Goal: Task Accomplishment & Management: Manage account settings

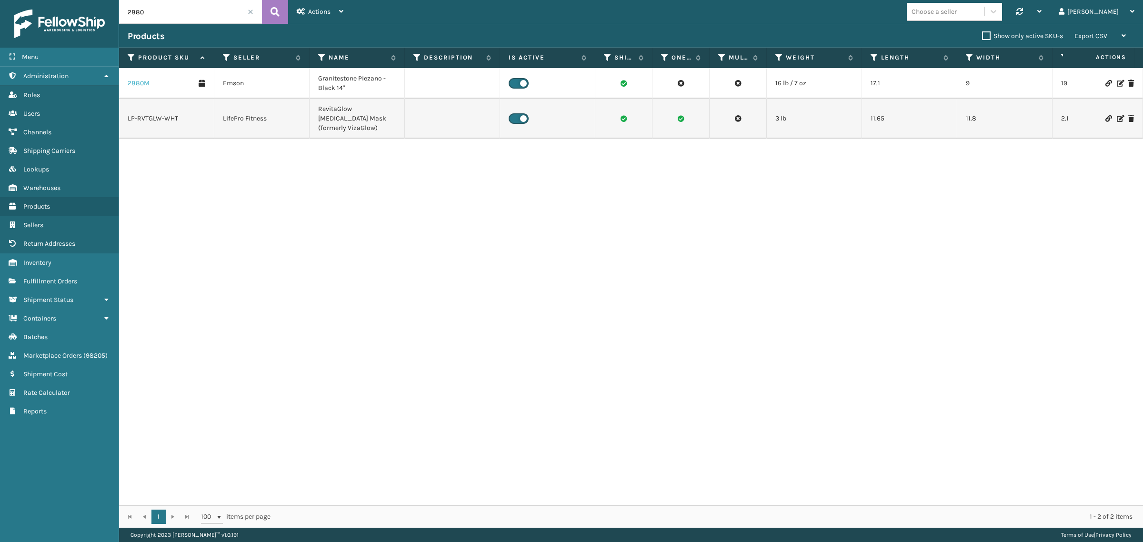
click at [132, 86] on link "2880M" at bounding box center [139, 84] width 22 height 10
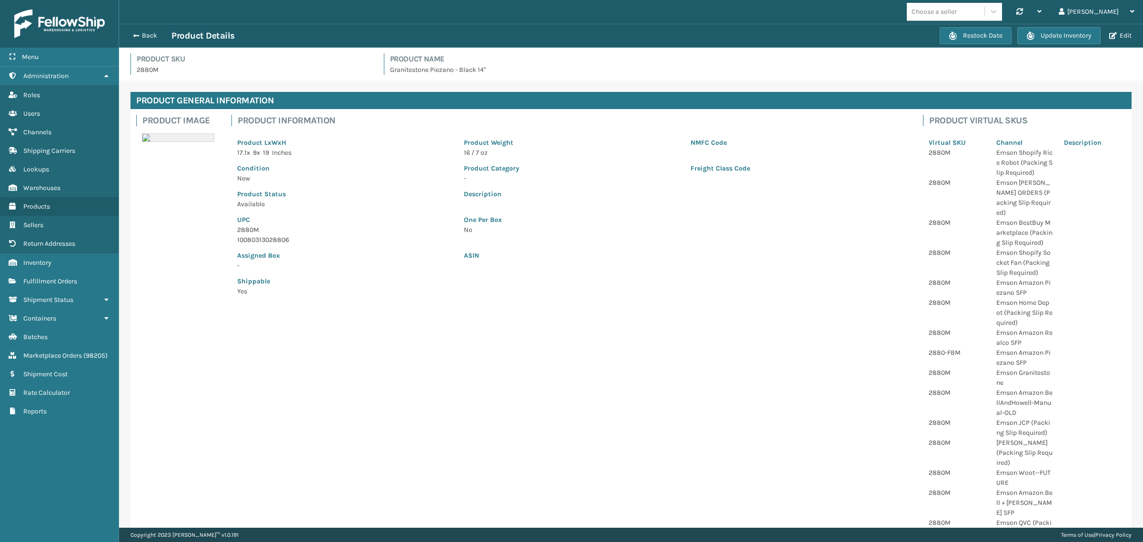
click at [888, 225] on p "No" at bounding box center [685, 230] width 442 height 10
drag, startPoint x: 988, startPoint y: 322, endPoint x: 1016, endPoint y: 329, distance: 29.5
click at [1016, 329] on p "Emson Amazon Realco SFP" at bounding box center [1025, 338] width 56 height 20
copy p "Emson Amazon Realco SFP"
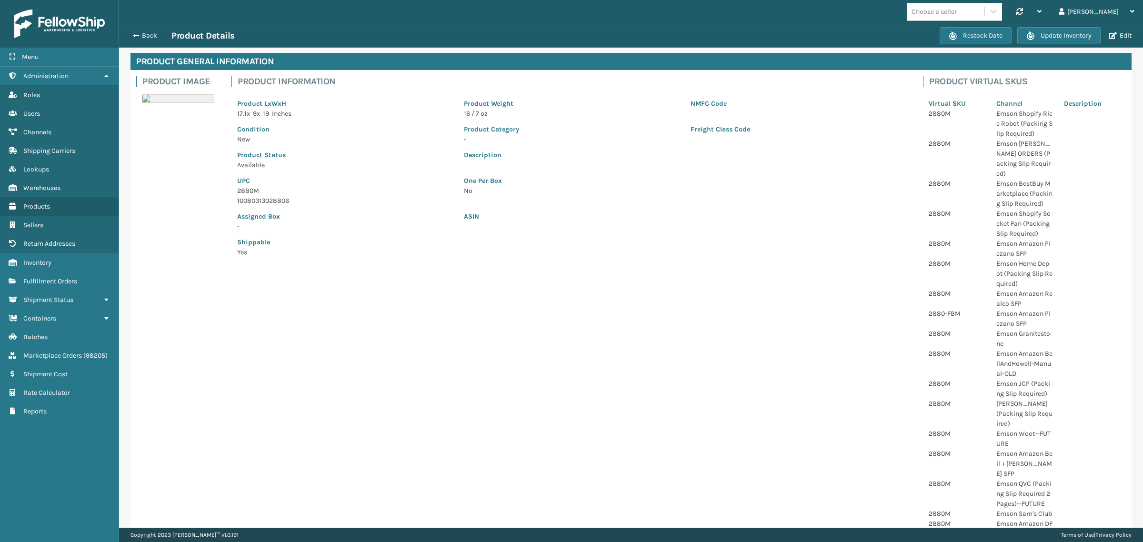
scroll to position [360, 0]
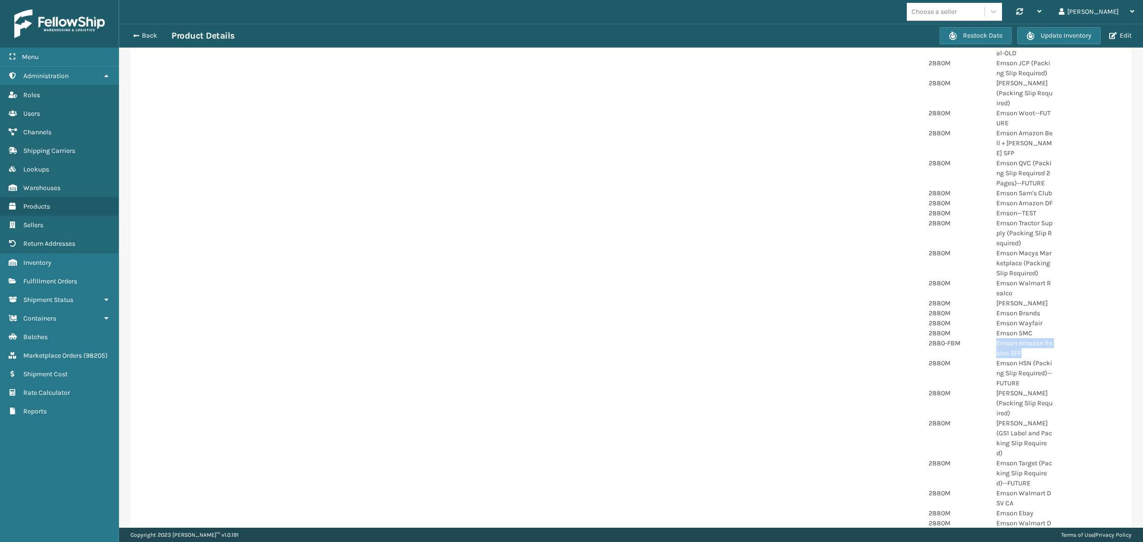
drag, startPoint x: 989, startPoint y: 343, endPoint x: 1019, endPoint y: 351, distance: 31.3
click at [1019, 351] on p "Emson Amazon Realco SFP" at bounding box center [1025, 348] width 56 height 20
copy p "Emson Amazon Realco SFP"
click at [1084, 338] on div at bounding box center [1093, 348] width 68 height 20
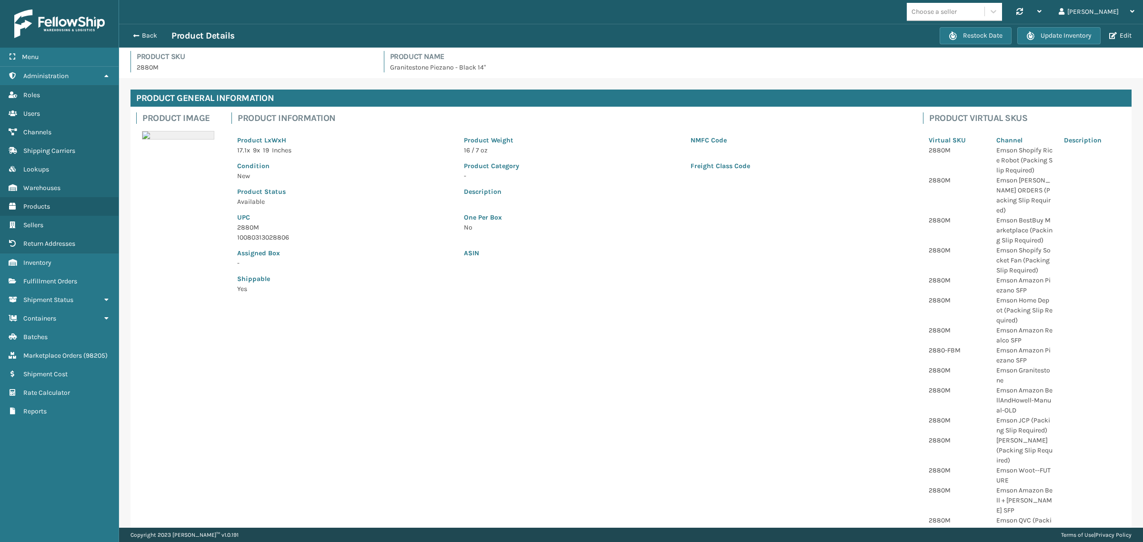
scroll to position [0, 0]
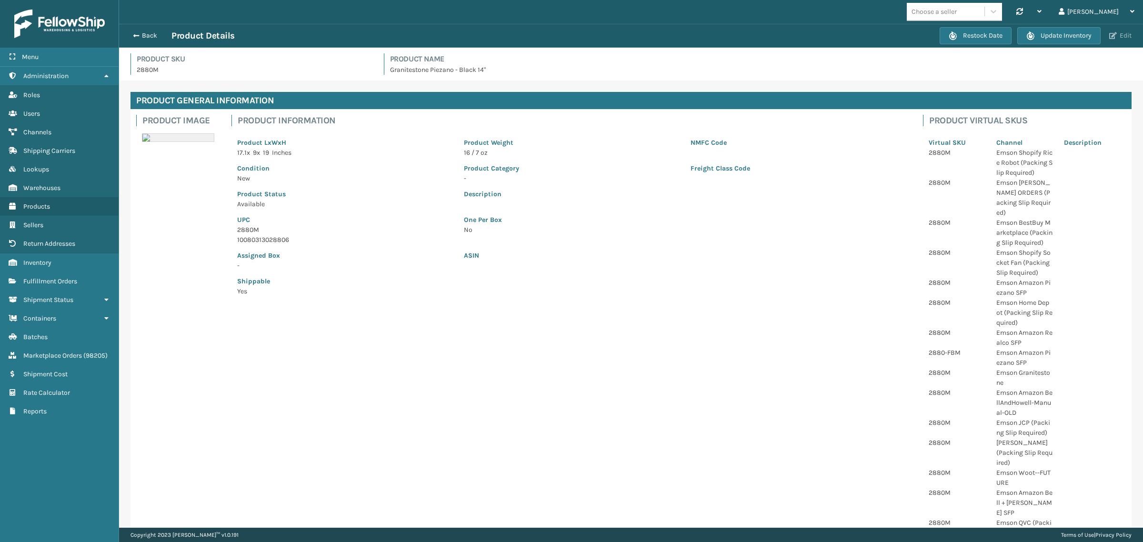
click at [1124, 37] on button "Edit" at bounding box center [1121, 35] width 28 height 9
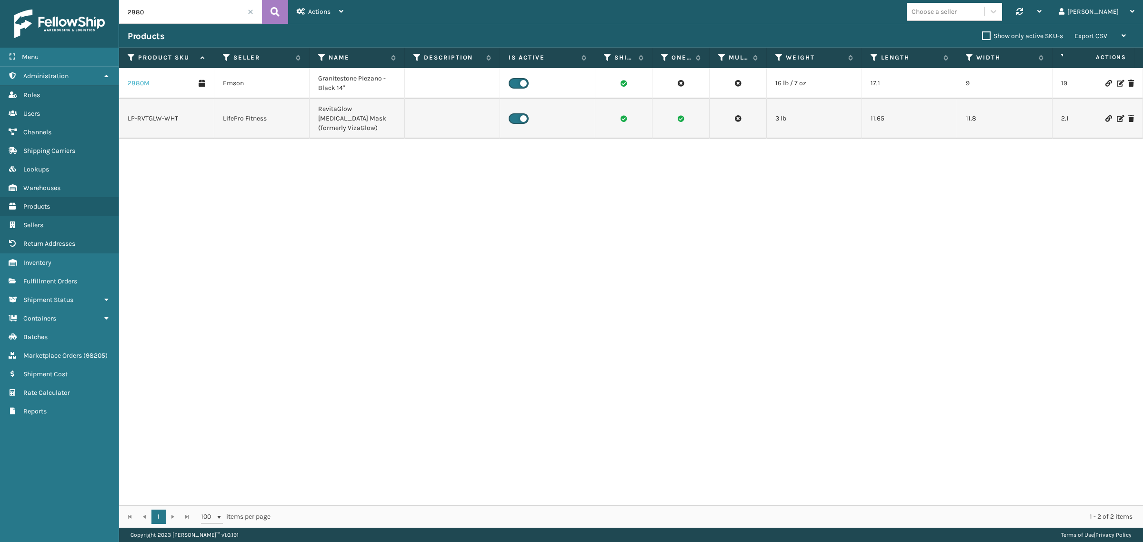
click at [144, 80] on link "2880M" at bounding box center [139, 84] width 22 height 10
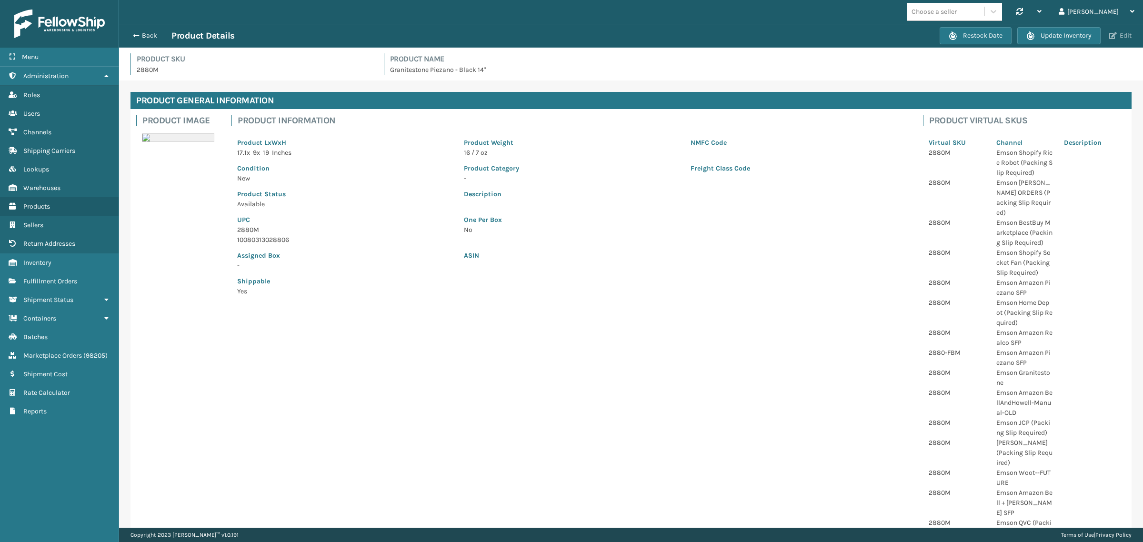
click at [1130, 35] on button "Edit" at bounding box center [1121, 35] width 28 height 9
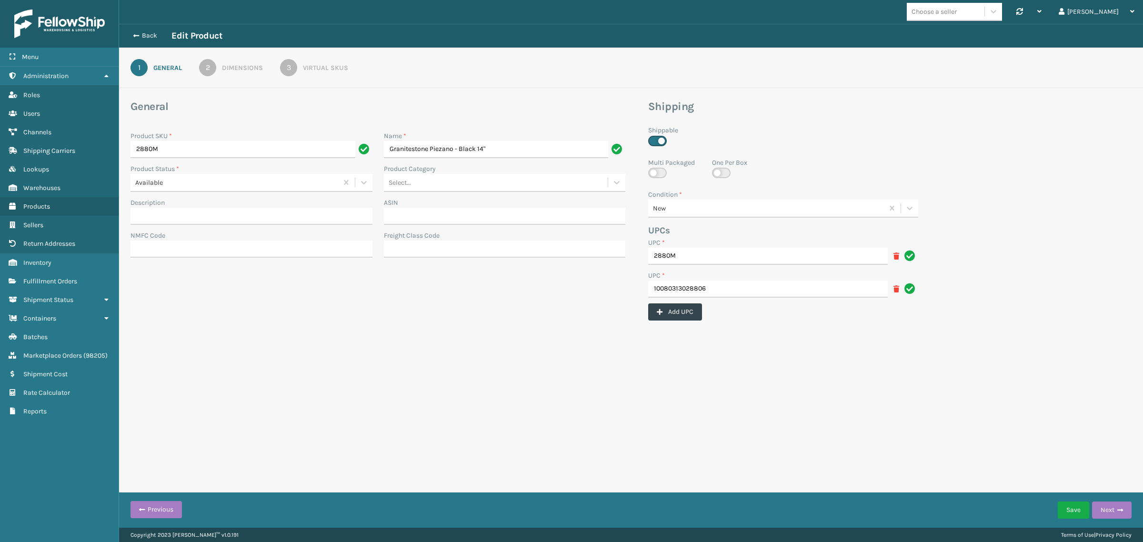
click at [292, 71] on div "3" at bounding box center [288, 67] width 17 height 17
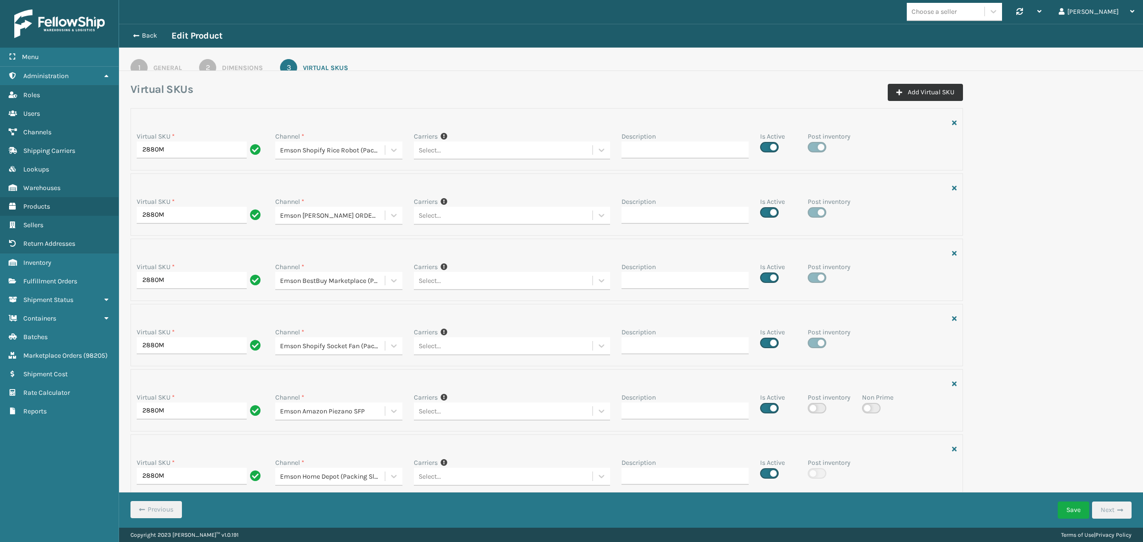
click at [916, 91] on button "Add Virtual SKU" at bounding box center [925, 92] width 75 height 17
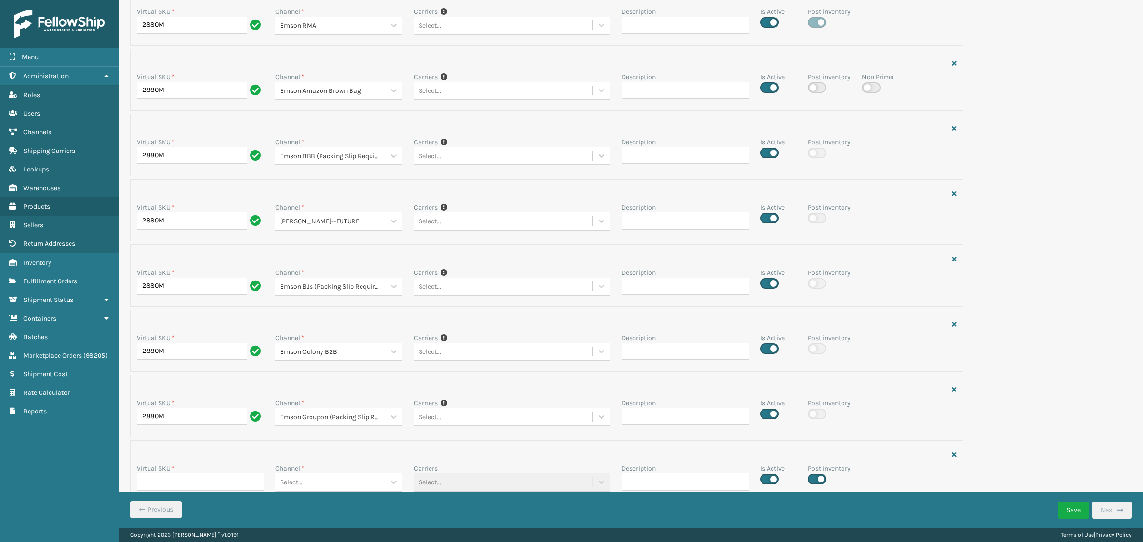
scroll to position [2630, 0]
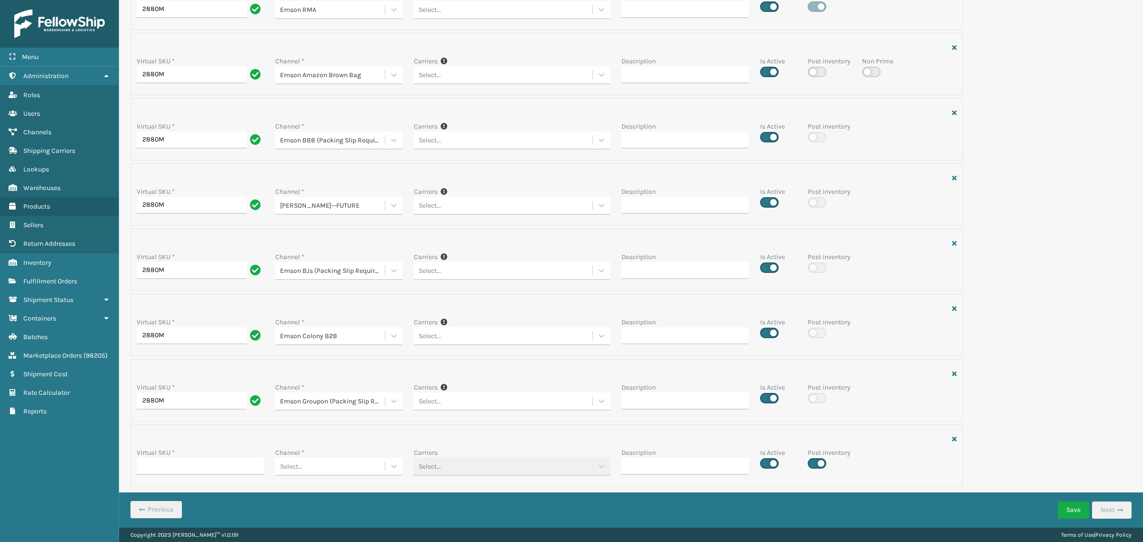
click at [299, 464] on div "Select..." at bounding box center [291, 467] width 22 height 10
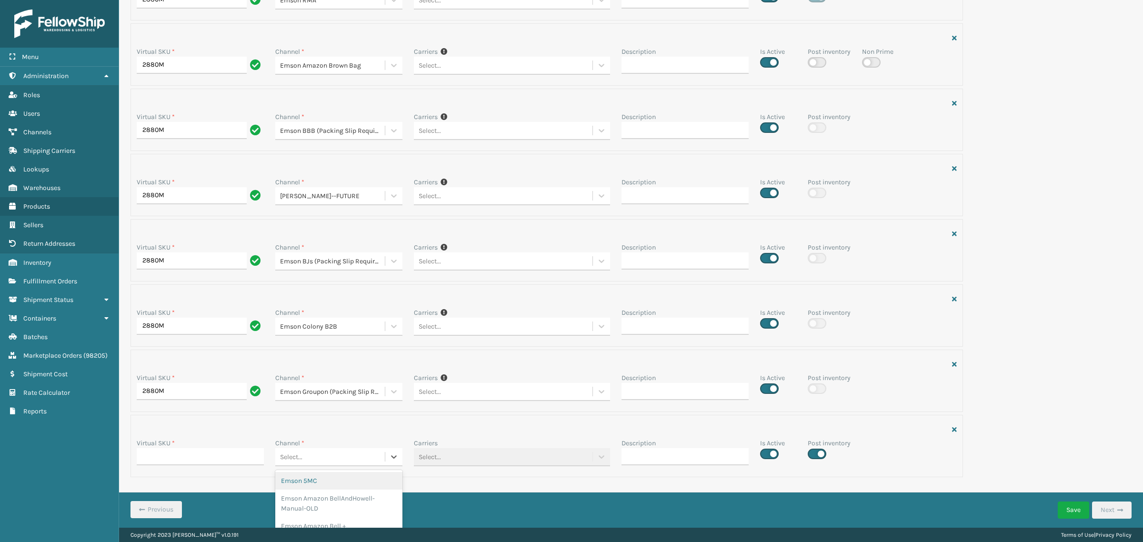
paste input "Emson Amazon Realco SFP"
type input "Emson Amazon Realco SFP"
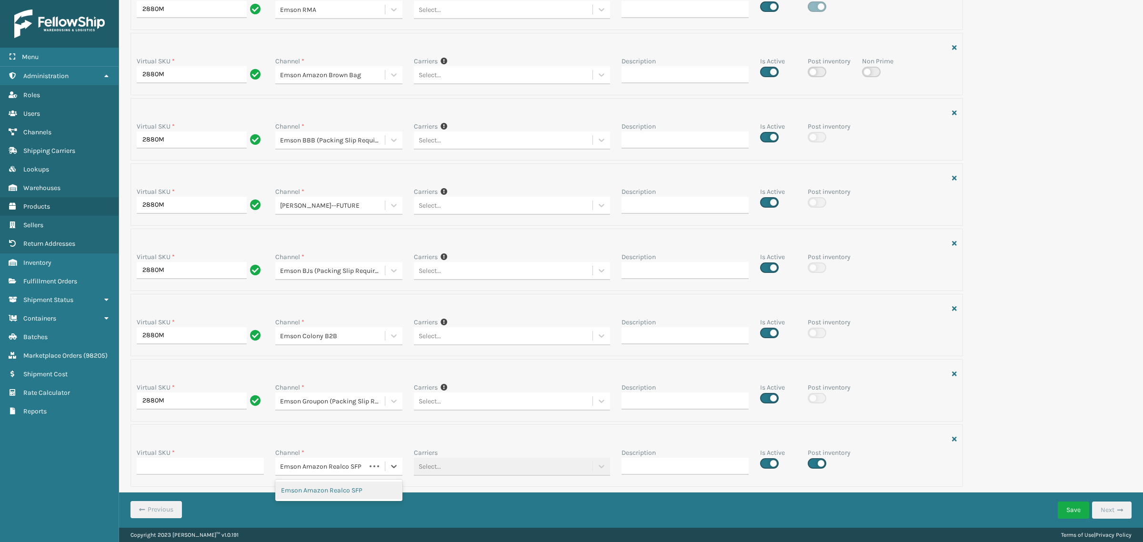
click at [305, 489] on div "Emson Amazon Realco SFP" at bounding box center [338, 491] width 127 height 18
click at [156, 461] on input "Virtual SKU *" at bounding box center [200, 466] width 127 height 17
paste input "2880 - FBM"
type input "2880 - FBM"
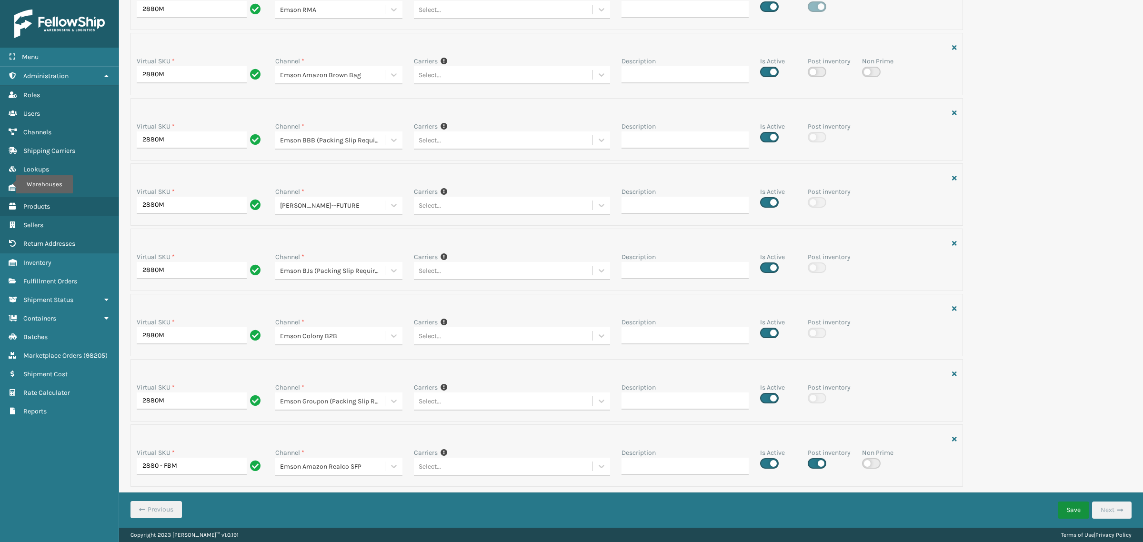
click at [1073, 506] on button "Save" at bounding box center [1073, 510] width 31 height 17
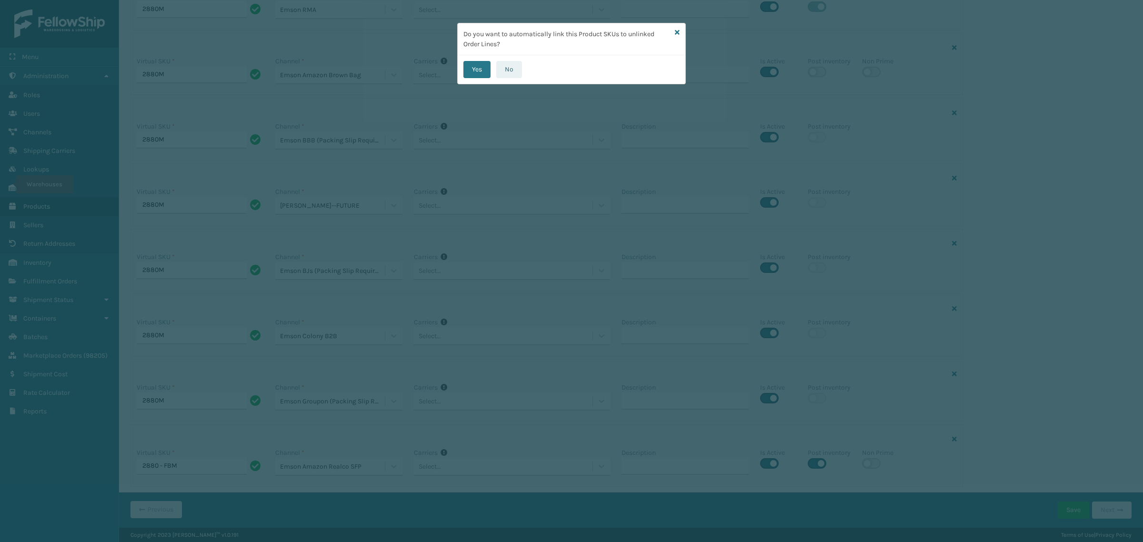
click at [505, 67] on button "No" at bounding box center [509, 69] width 26 height 17
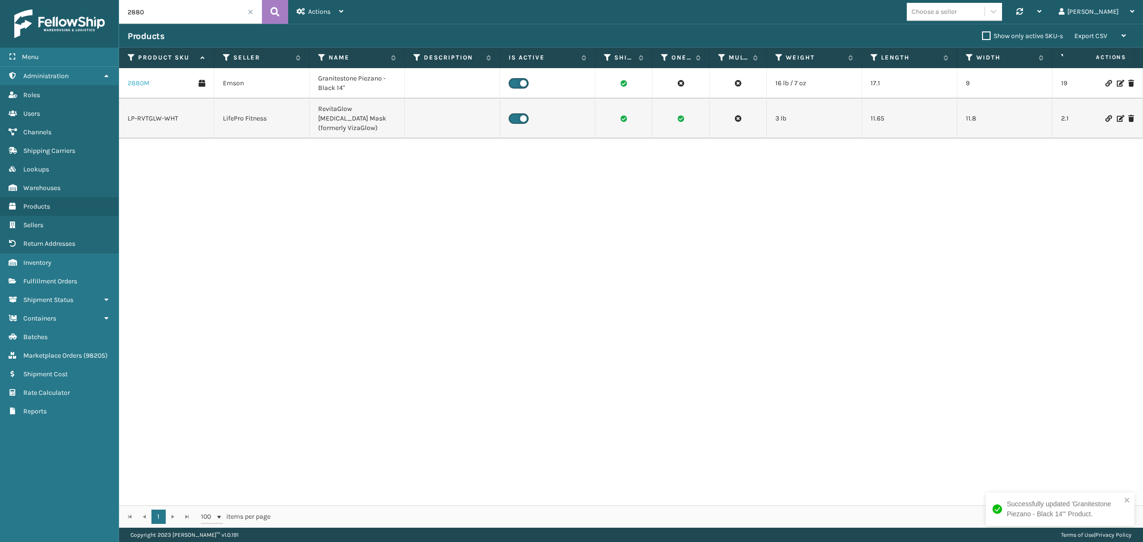
click at [137, 82] on link "2880M" at bounding box center [139, 84] width 22 height 10
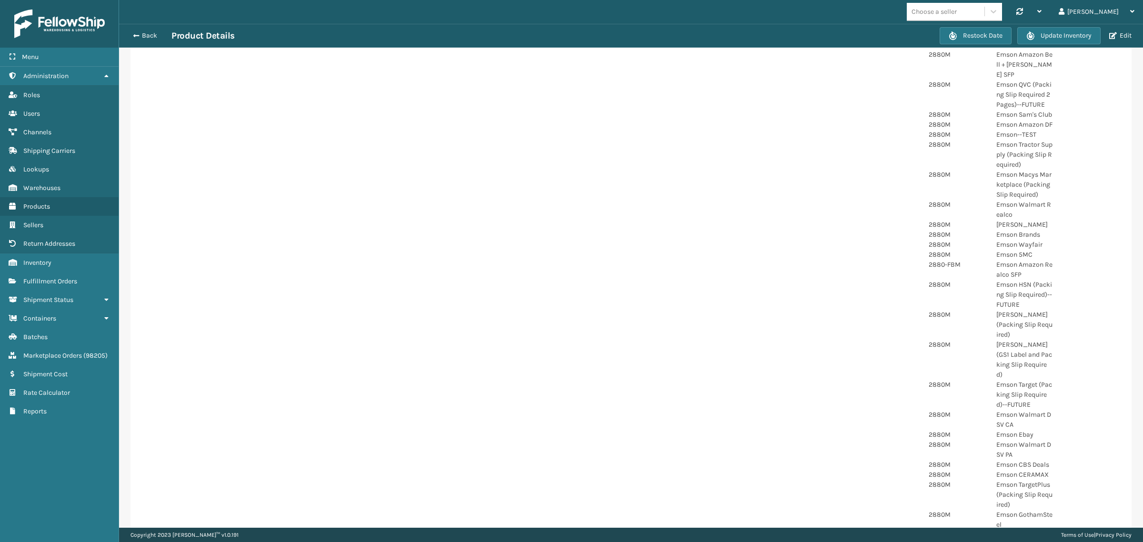
scroll to position [819, 0]
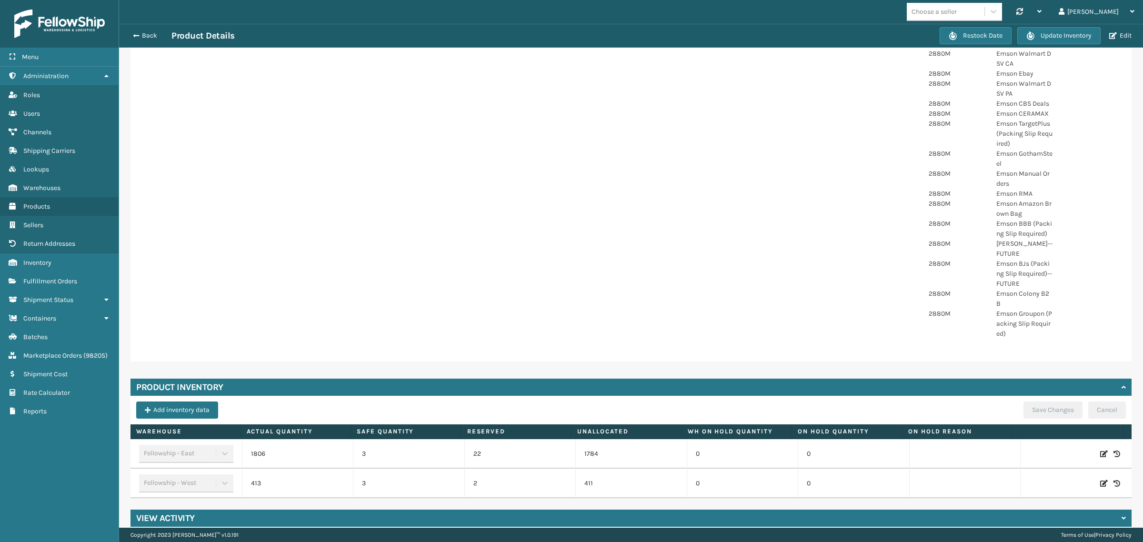
click at [1114, 449] on icon at bounding box center [1117, 454] width 7 height 10
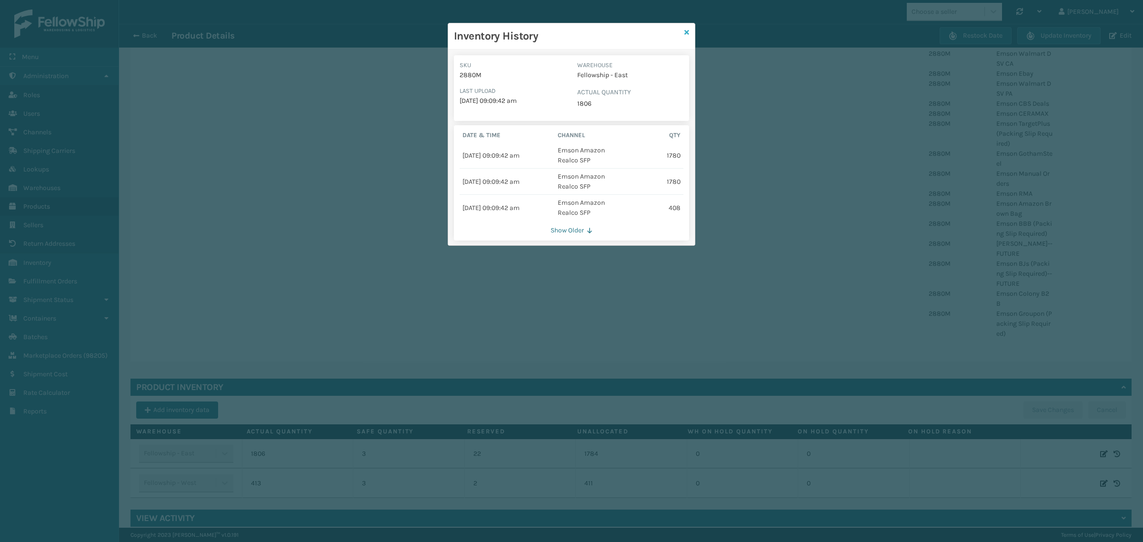
click at [686, 32] on icon at bounding box center [687, 32] width 5 height 7
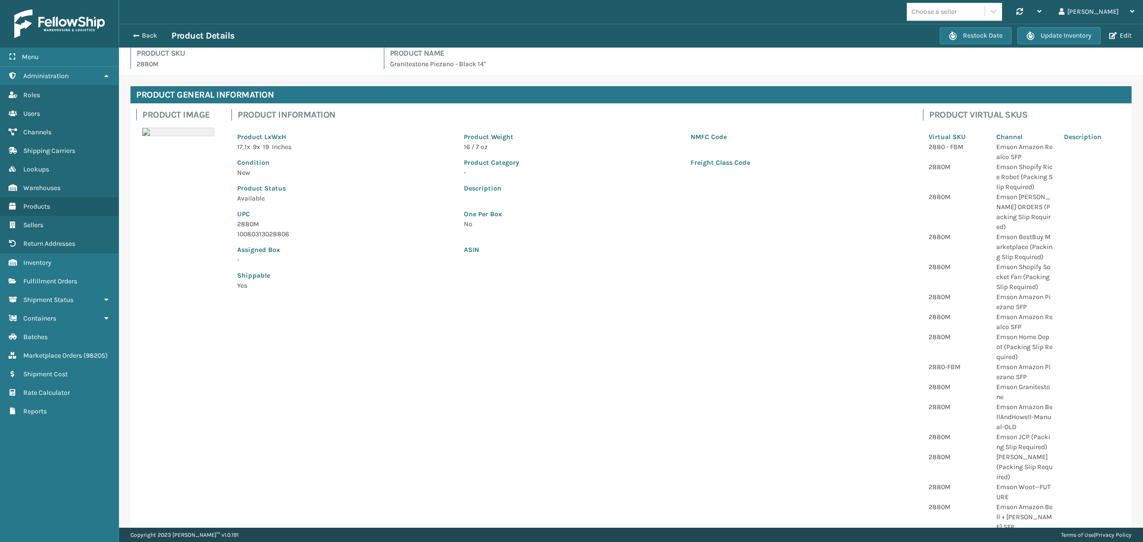
scroll to position [0, 0]
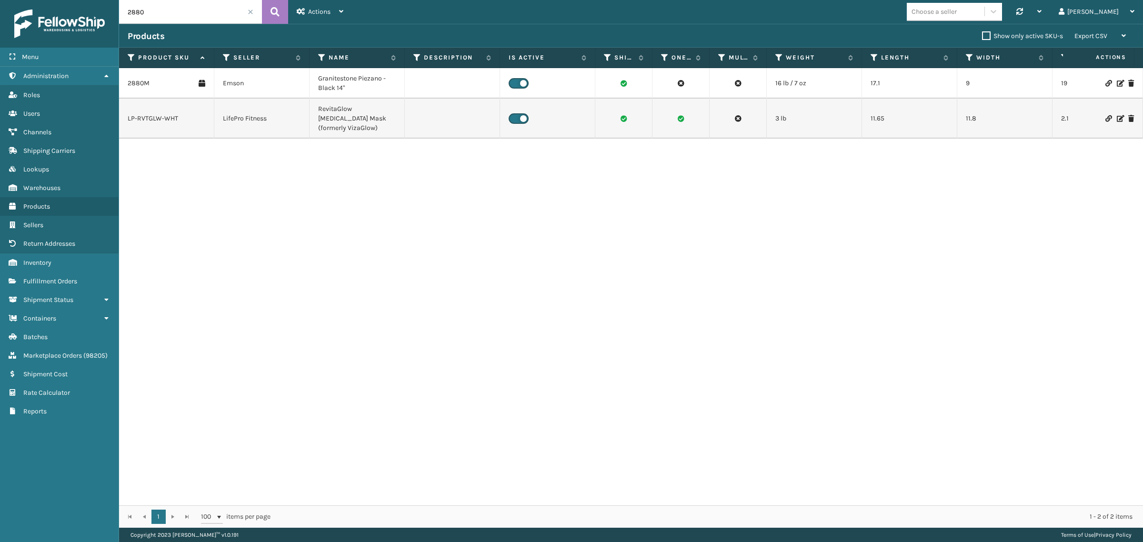
click at [251, 12] on span at bounding box center [251, 12] width 6 height 6
